Goal: Task Accomplishment & Management: Use online tool/utility

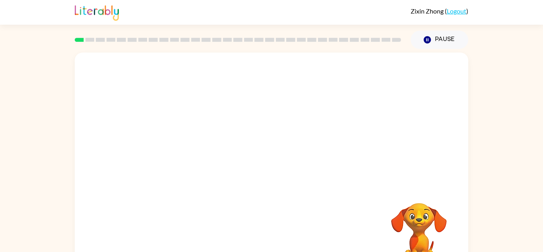
click at [409, 154] on div at bounding box center [272, 119] width 394 height 134
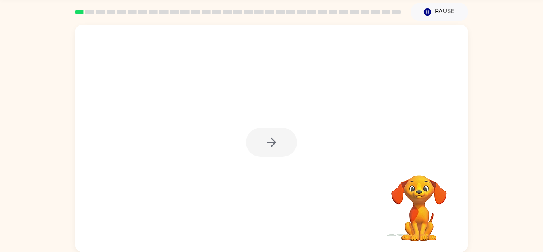
scroll to position [19, 0]
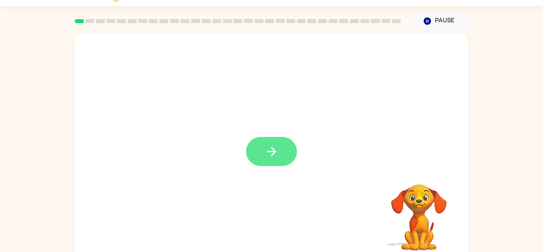
click at [286, 155] on button "button" at bounding box center [271, 151] width 51 height 29
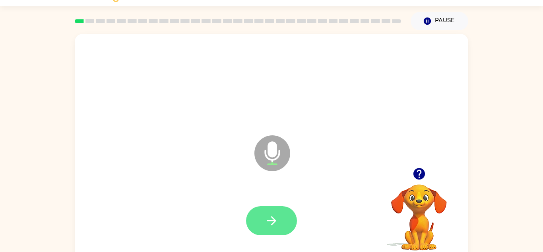
click at [269, 216] on icon "button" at bounding box center [272, 221] width 14 height 14
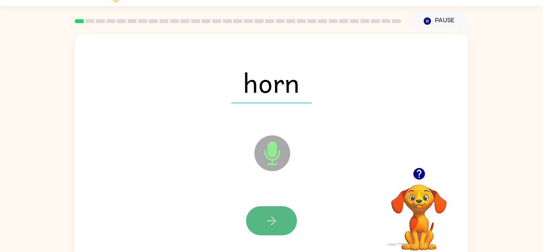
click at [270, 226] on icon "button" at bounding box center [272, 221] width 14 height 14
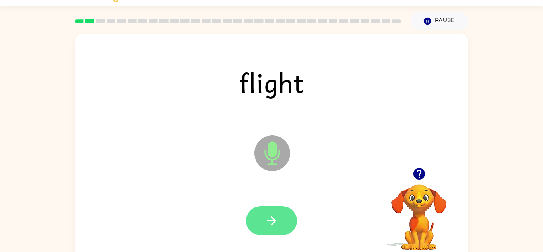
click at [282, 211] on button "button" at bounding box center [271, 220] width 51 height 29
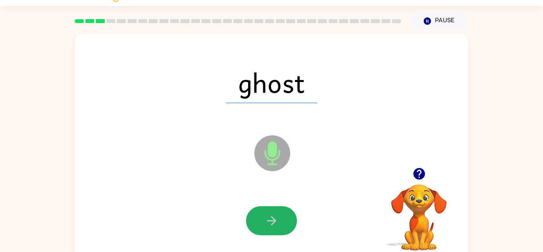
click at [282, 211] on button "button" at bounding box center [271, 220] width 51 height 29
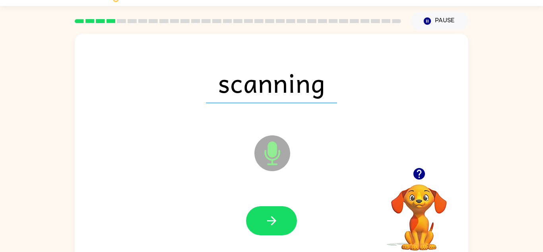
click at [280, 210] on button "button" at bounding box center [271, 220] width 51 height 29
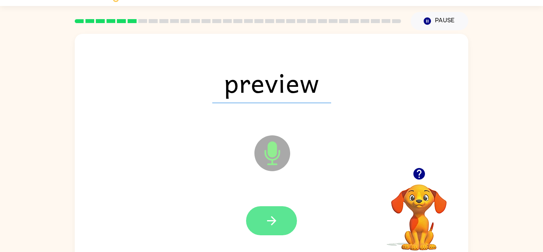
click at [277, 214] on icon "button" at bounding box center [272, 221] width 14 height 14
click at [272, 216] on icon "button" at bounding box center [272, 221] width 14 height 14
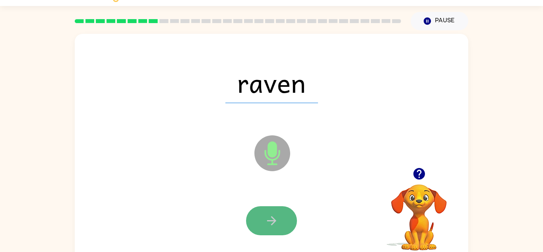
click at [282, 212] on button "button" at bounding box center [271, 220] width 51 height 29
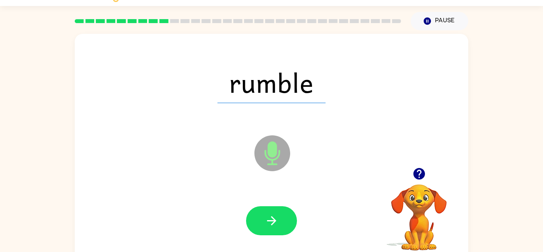
click at [327, 204] on div at bounding box center [272, 220] width 378 height 65
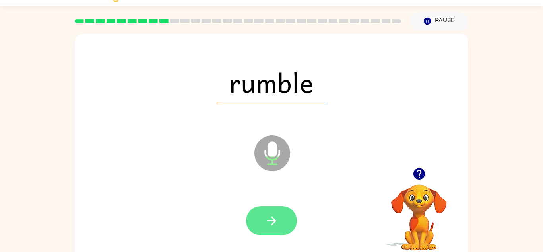
click at [275, 221] on icon "button" at bounding box center [271, 220] width 9 height 9
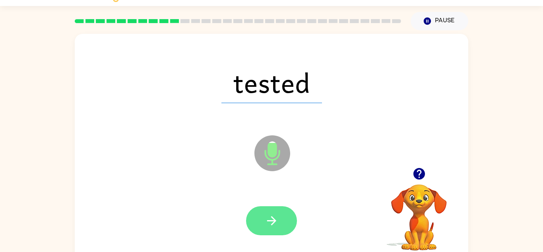
click at [275, 221] on icon "button" at bounding box center [271, 220] width 9 height 9
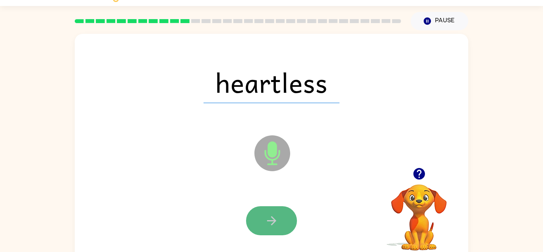
click at [274, 221] on icon "button" at bounding box center [271, 220] width 9 height 9
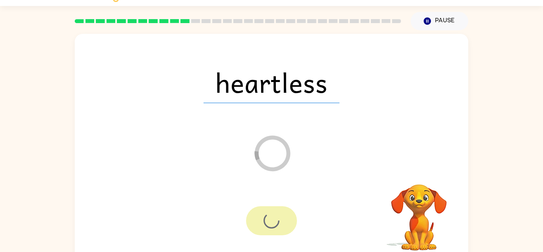
scroll to position [3, 0]
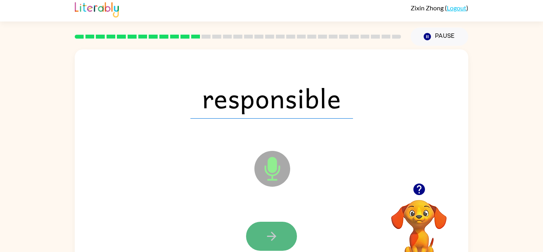
click at [276, 231] on icon "button" at bounding box center [272, 236] width 14 height 14
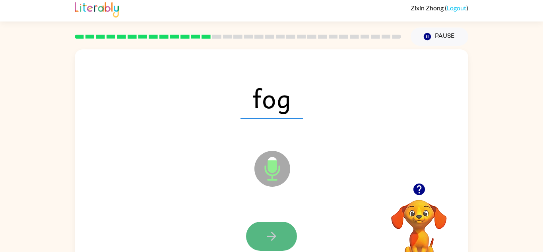
click at [274, 229] on icon "button" at bounding box center [272, 236] width 14 height 14
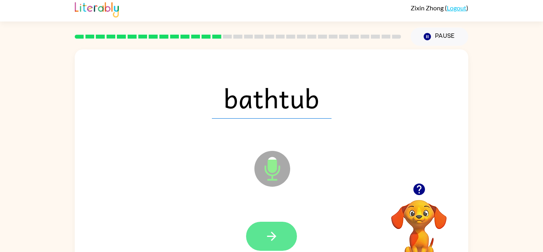
click at [289, 230] on button "button" at bounding box center [271, 235] width 51 height 29
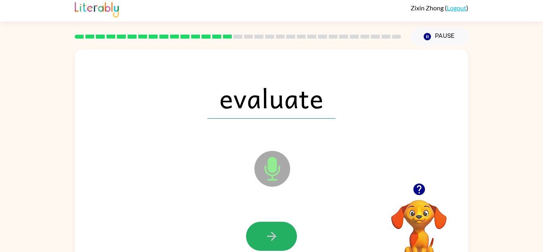
click at [289, 230] on button "button" at bounding box center [271, 235] width 51 height 29
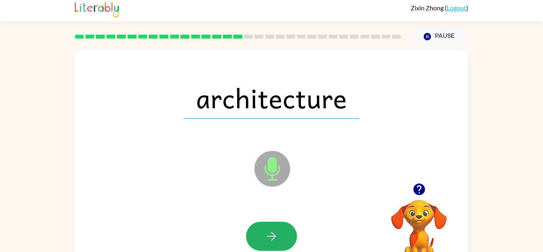
click at [289, 230] on button "button" at bounding box center [271, 235] width 51 height 29
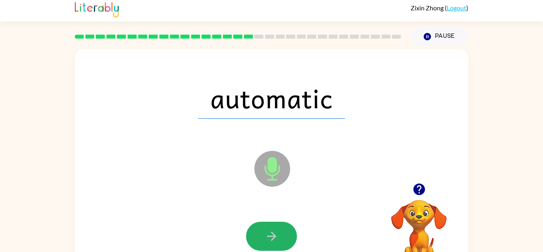
click at [289, 230] on button "button" at bounding box center [271, 235] width 51 height 29
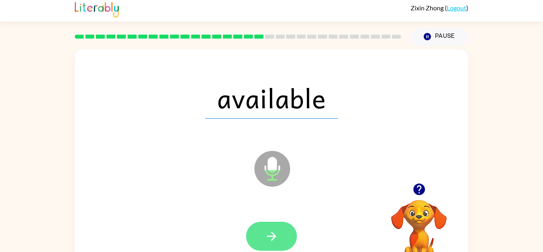
click at [283, 235] on button "button" at bounding box center [271, 235] width 51 height 29
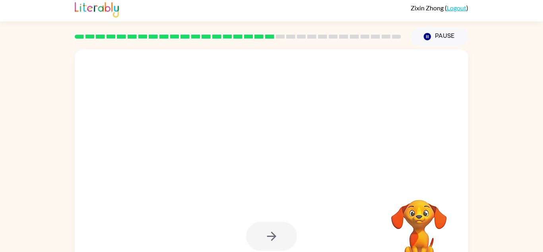
click at [274, 230] on icon "button" at bounding box center [272, 236] width 14 height 14
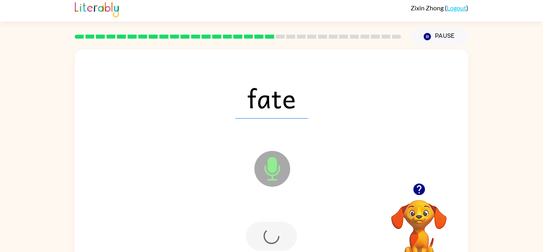
click at [274, 230] on div at bounding box center [271, 235] width 51 height 29
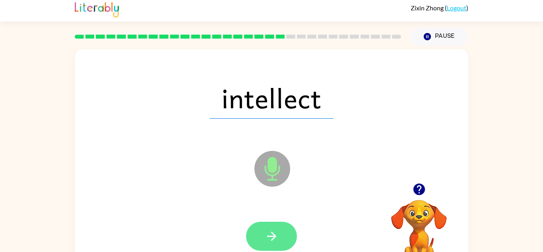
click at [276, 245] on button "button" at bounding box center [271, 235] width 51 height 29
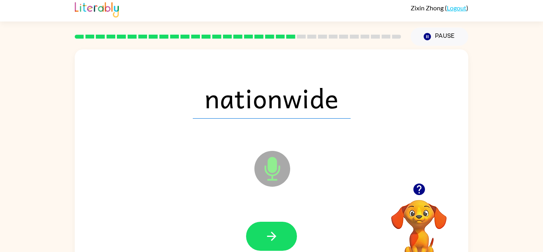
click at [269, 237] on button "button" at bounding box center [271, 235] width 51 height 29
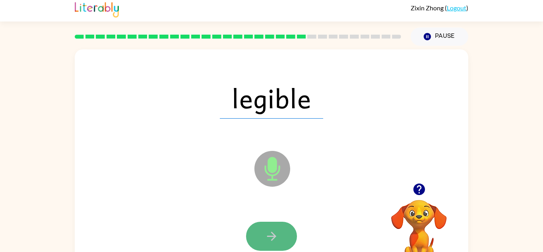
click at [265, 235] on icon "button" at bounding box center [272, 236] width 14 height 14
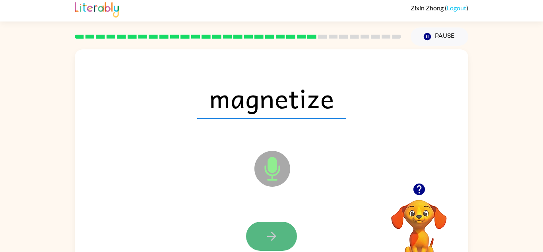
click at [268, 233] on icon "button" at bounding box center [272, 236] width 14 height 14
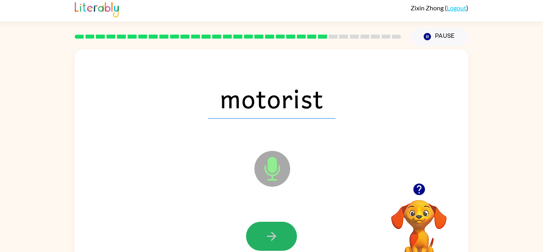
click at [268, 233] on icon "button" at bounding box center [272, 236] width 14 height 14
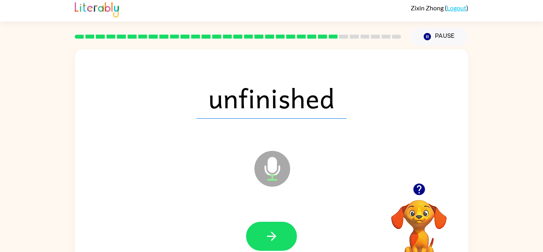
click at [268, 233] on icon "button" at bounding box center [272, 236] width 14 height 14
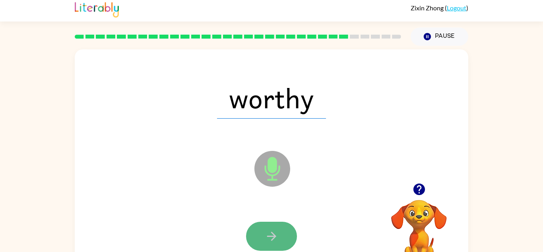
click at [266, 234] on icon "button" at bounding box center [272, 236] width 14 height 14
click at [265, 237] on icon "button" at bounding box center [272, 236] width 14 height 14
click at [282, 227] on button "button" at bounding box center [271, 235] width 51 height 29
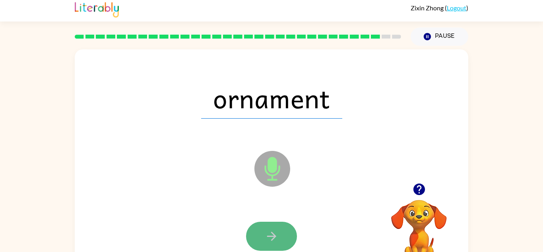
click at [278, 228] on button "button" at bounding box center [271, 235] width 51 height 29
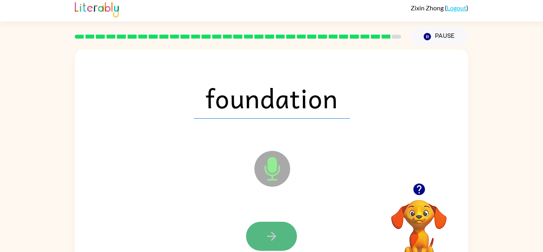
click at [287, 226] on button "button" at bounding box center [271, 235] width 51 height 29
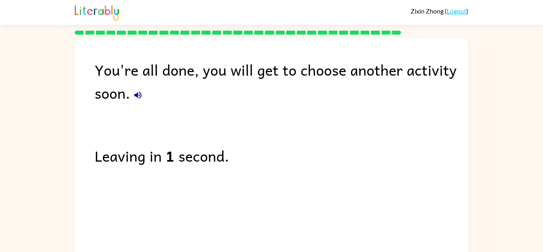
scroll to position [14, 0]
